Goal: Task Accomplishment & Management: Use online tool/utility

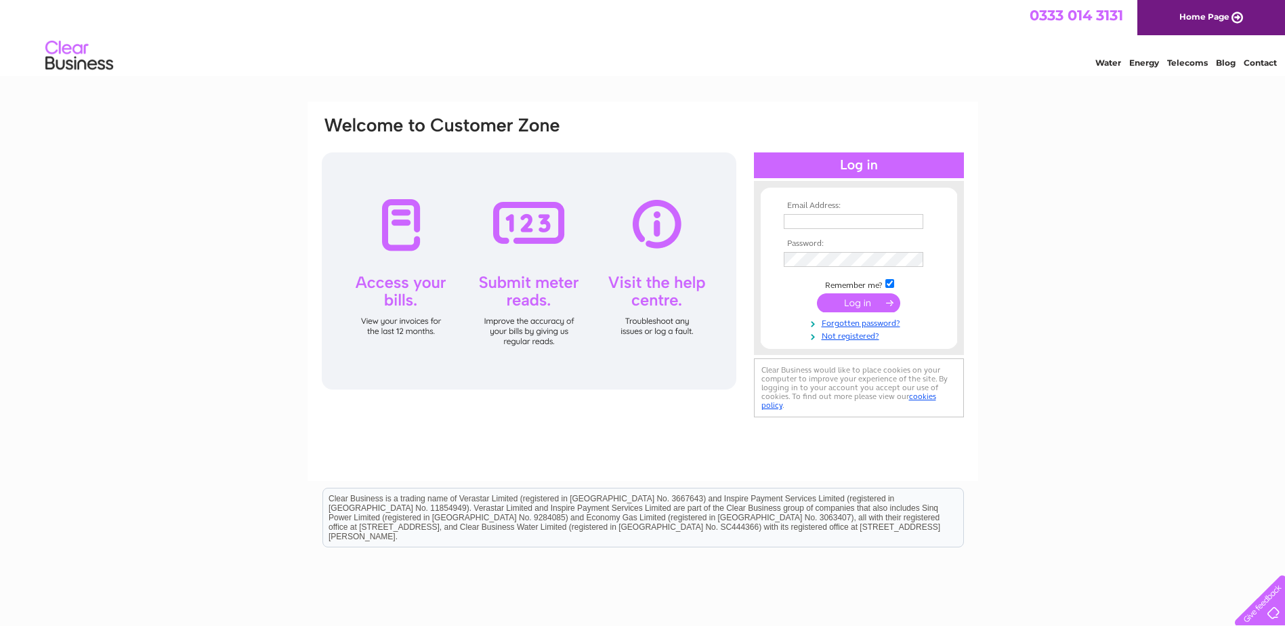
type input "pam.stewart@scottishseafarms.com"
click at [856, 308] on input "submit" at bounding box center [858, 302] width 83 height 19
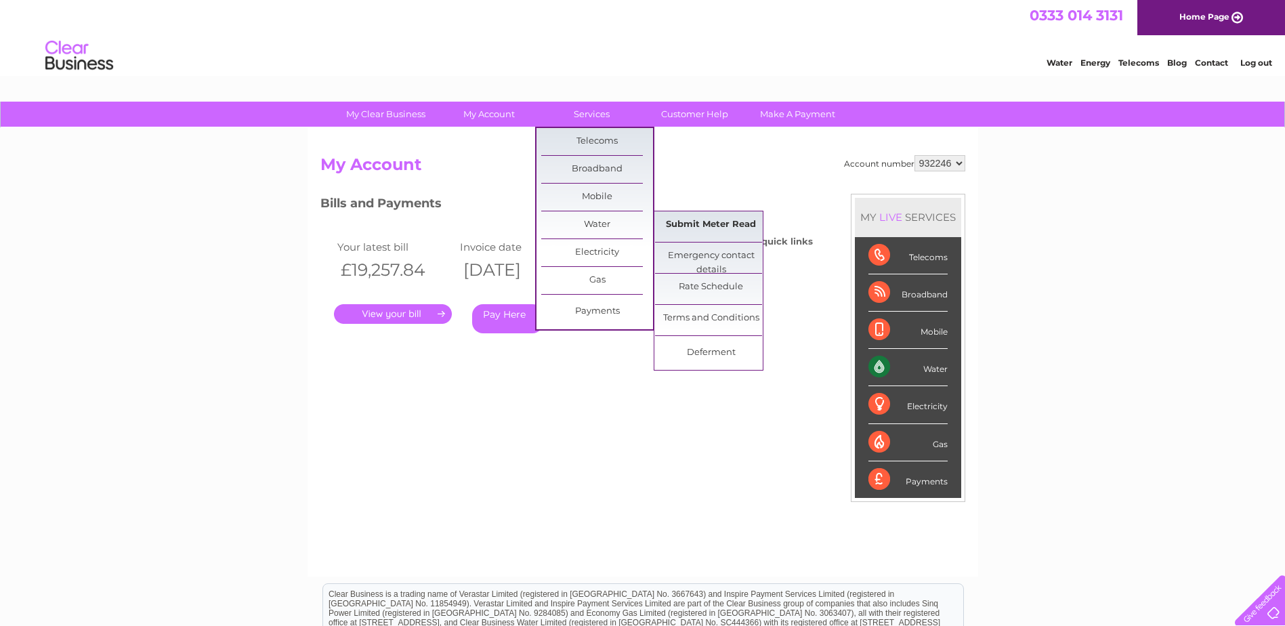
click at [678, 222] on link "Submit Meter Read" at bounding box center [711, 224] width 112 height 27
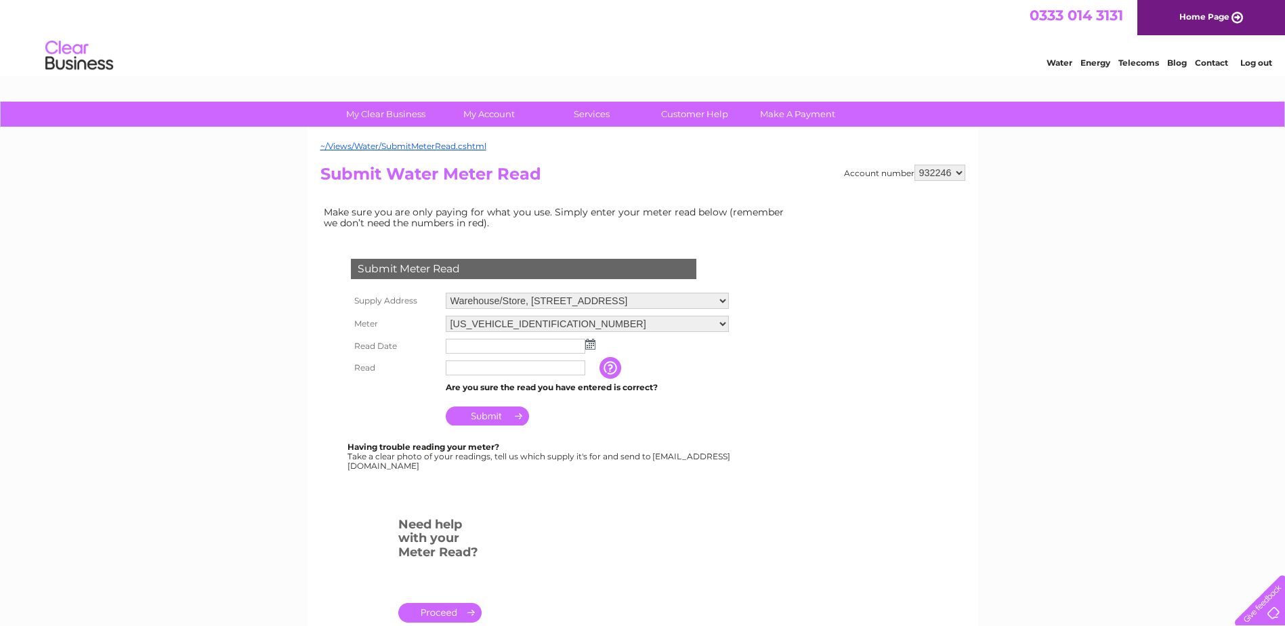
click at [719, 298] on select "Warehouse/Store, Boddaberrick, South Whiteness, Shetland, ZE2 9LJ Oyster Hatche…" at bounding box center [587, 301] width 283 height 16
select select "387274"
click at [446, 293] on select "Warehouse/Store, Boddaberrick, South Whiteness, Shetland, ZE2 9LJ Oyster Hatche…" at bounding box center [587, 302] width 283 height 18
click at [591, 347] on img at bounding box center [590, 344] width 10 height 11
click at [557, 369] on input "text" at bounding box center [516, 367] width 140 height 15
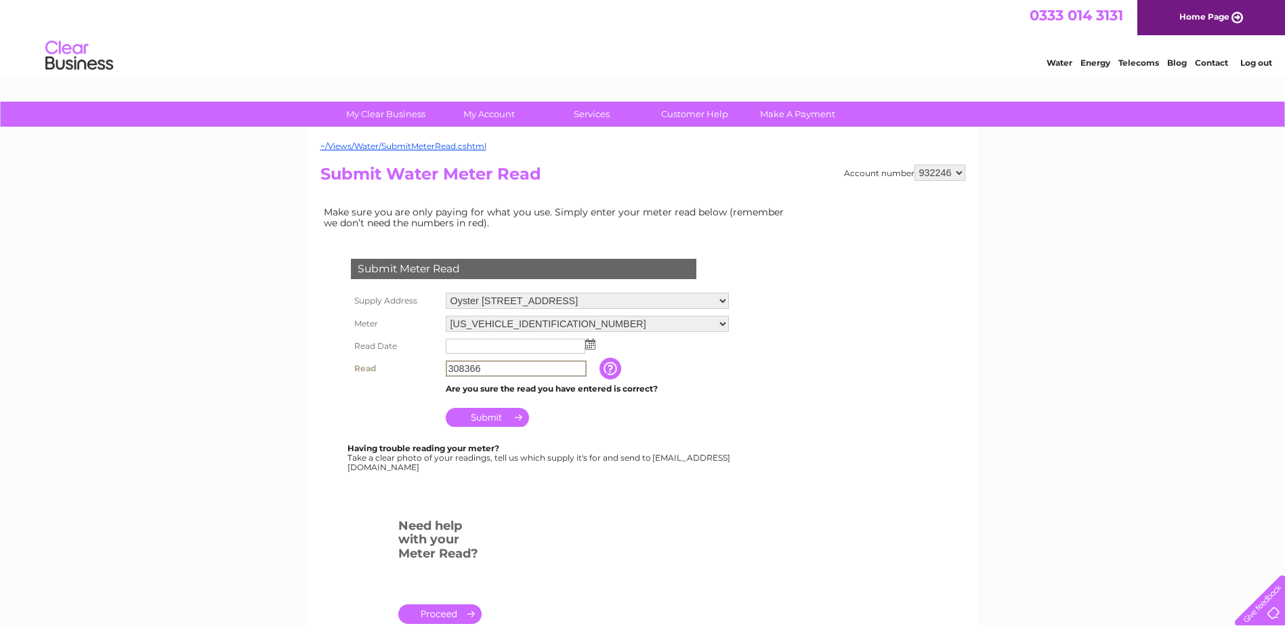
click at [490, 368] on input "308366" at bounding box center [516, 368] width 141 height 16
type input "308336"
click at [591, 343] on img at bounding box center [590, 344] width 10 height 11
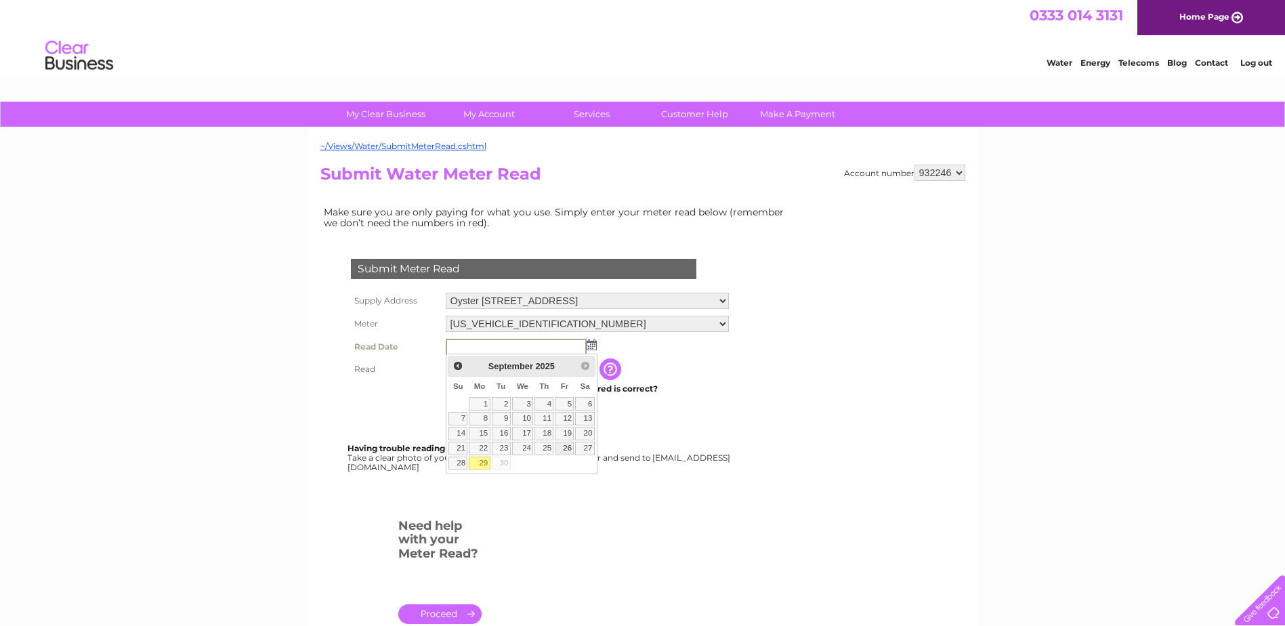
click at [564, 448] on link "26" at bounding box center [564, 449] width 19 height 14
type input "2025/09/26"
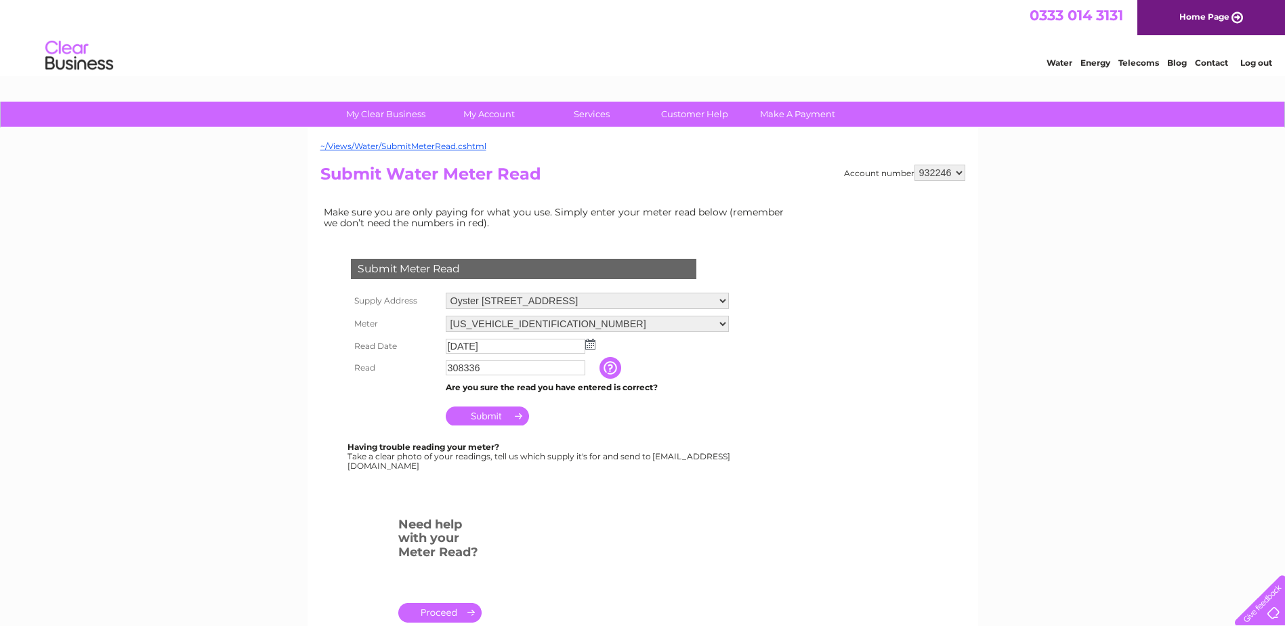
click at [490, 413] on input "Submit" at bounding box center [487, 415] width 83 height 19
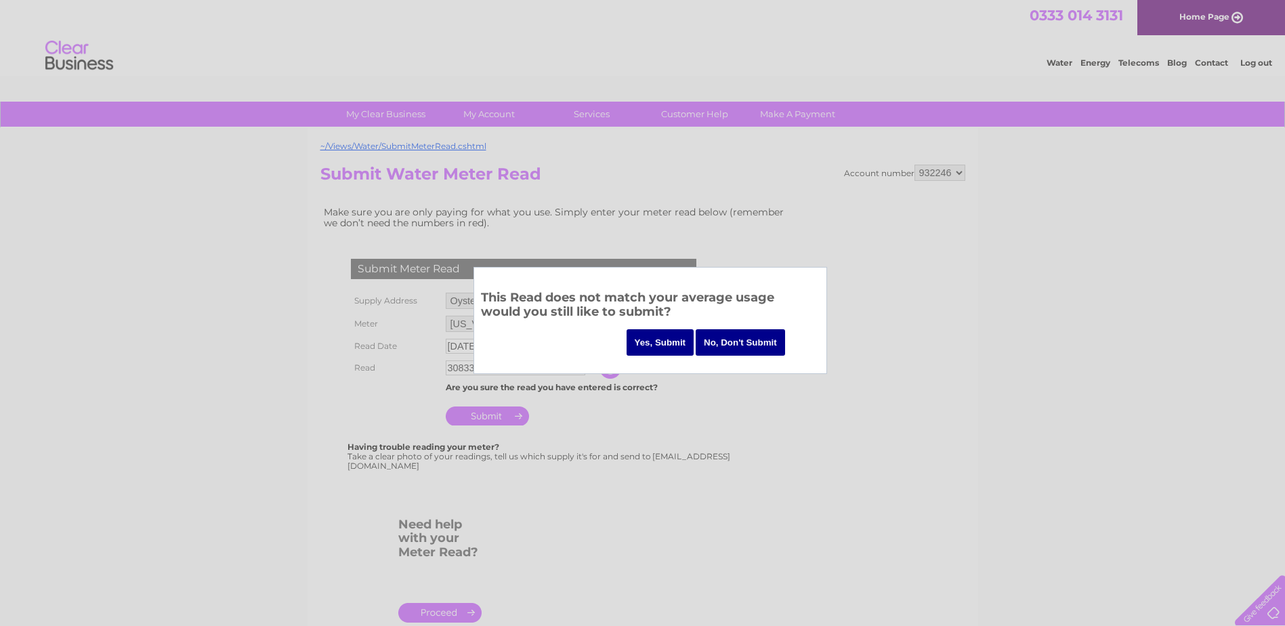
click at [664, 339] on input "Yes, Submit" at bounding box center [661, 342] width 68 height 26
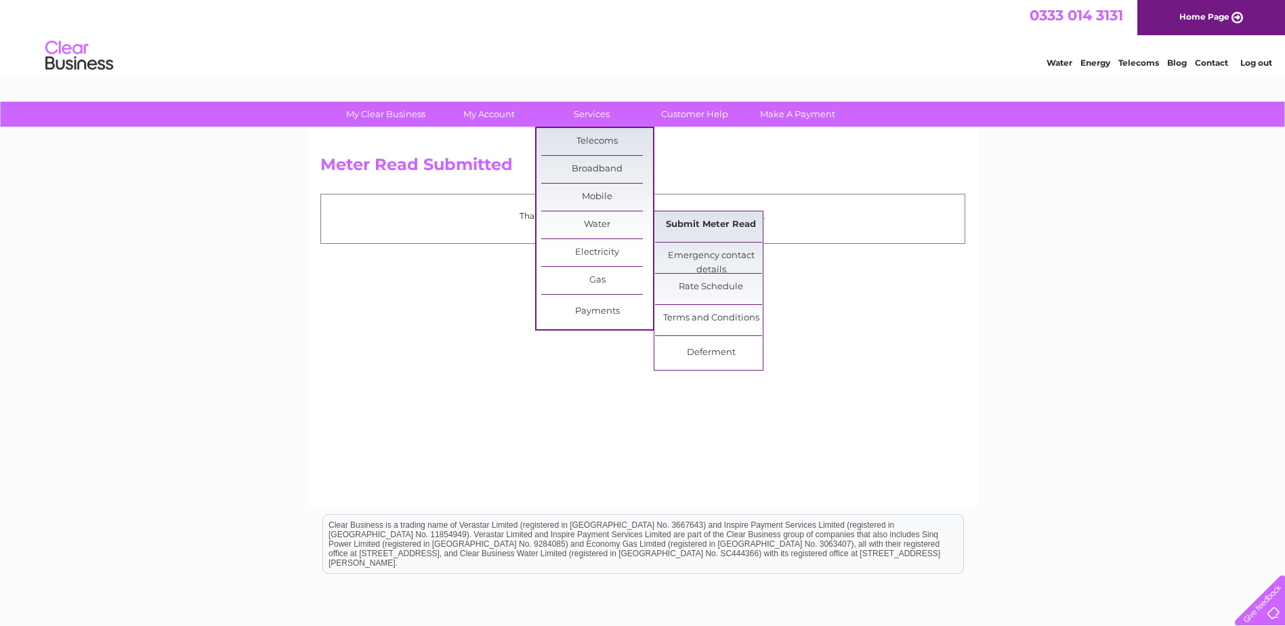
click at [713, 227] on link "Submit Meter Read" at bounding box center [711, 224] width 112 height 27
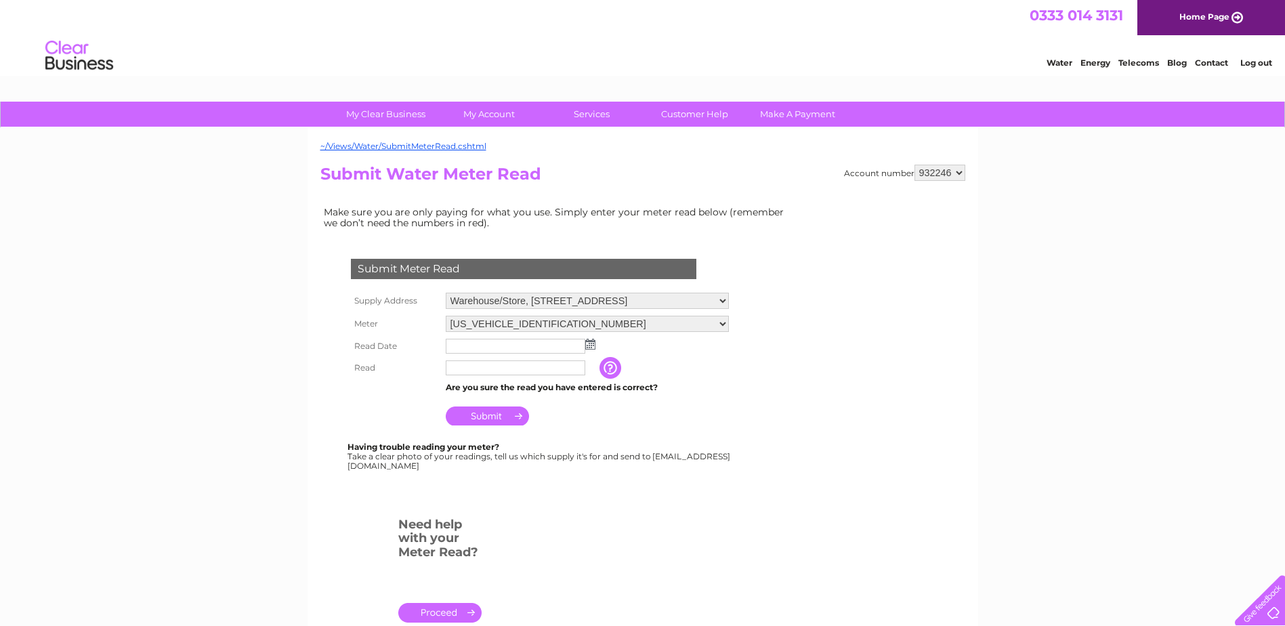
click at [725, 299] on select "Warehouse/Store, Boddaberrick, South Whiteness, Shetland, ZE2 9LJ Oyster Hatche…" at bounding box center [587, 301] width 283 height 16
select select "475423"
click at [446, 293] on select "Warehouse/Store, Boddaberrick, South Whiteness, Shetland, ZE2 9LJ Oyster Hatche…" at bounding box center [587, 302] width 283 height 18
click at [587, 341] on img at bounding box center [590, 344] width 10 height 11
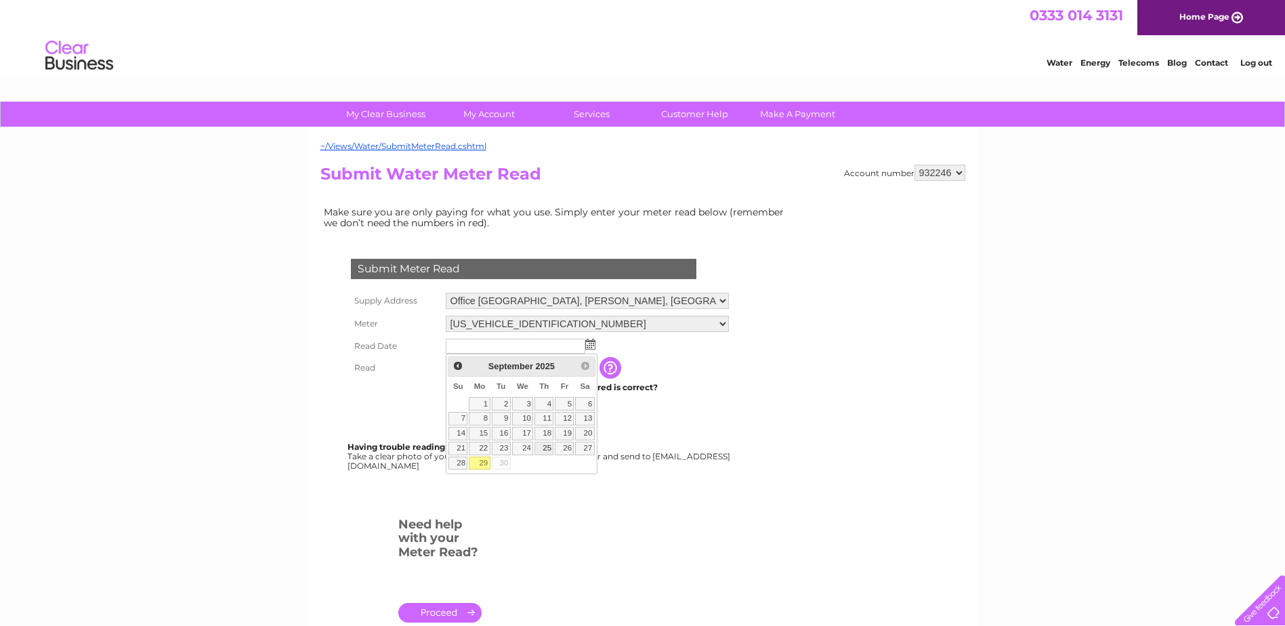
click at [549, 446] on link "25" at bounding box center [544, 449] width 19 height 14
type input "[DATE]"
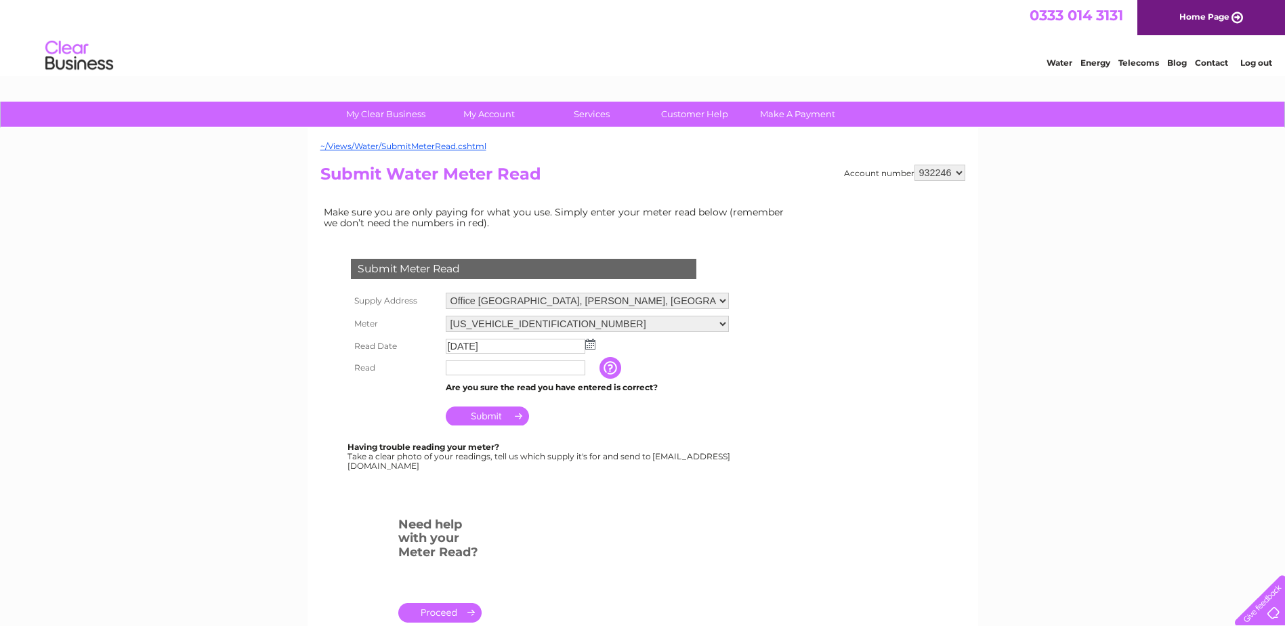
click at [541, 367] on input "text" at bounding box center [516, 367] width 140 height 15
type input "015060"
click at [499, 419] on input "Submit" at bounding box center [487, 417] width 83 height 19
